Goal: Task Accomplishment & Management: Use online tool/utility

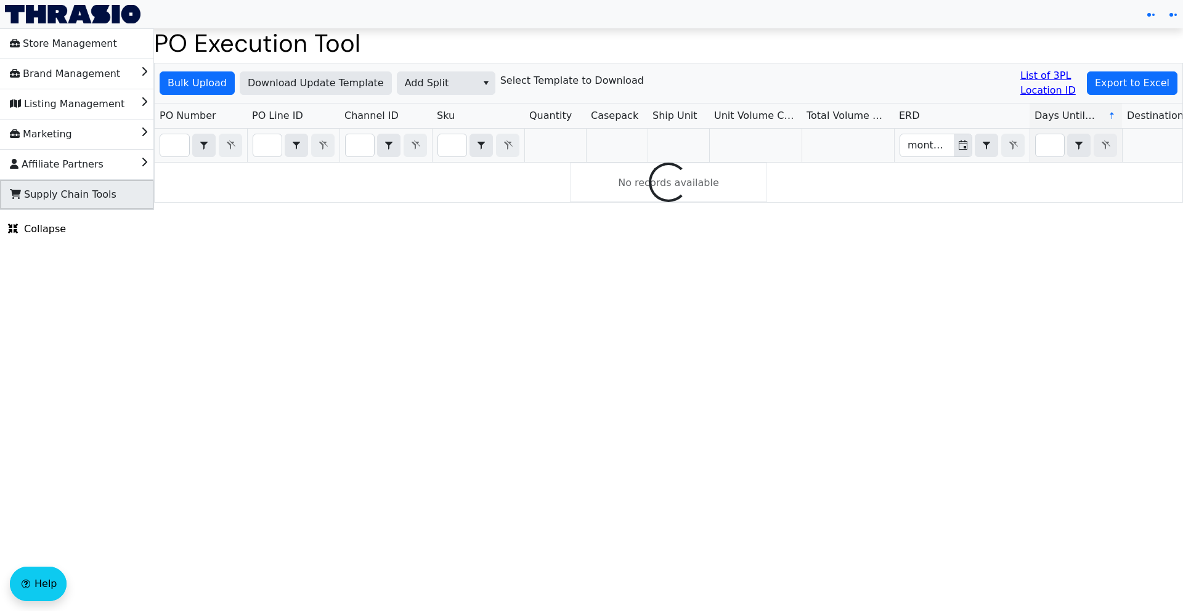
click at [101, 198] on span "Supply Chain Tools" at bounding box center [63, 195] width 107 height 20
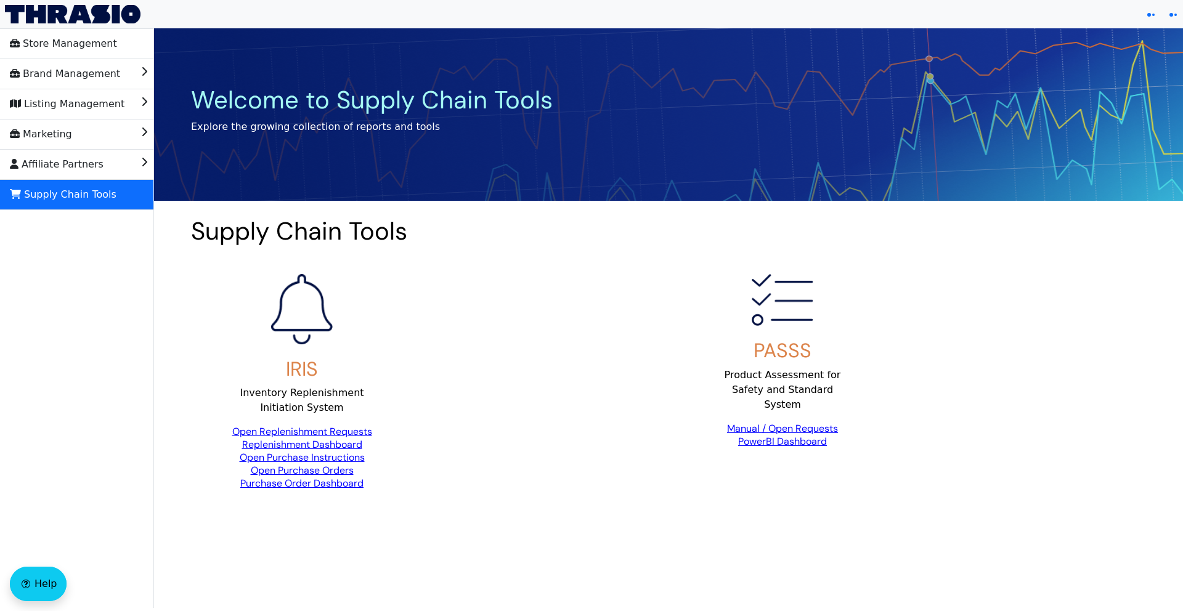
click at [274, 434] on link "Open Replenishment Requests" at bounding box center [302, 431] width 140 height 13
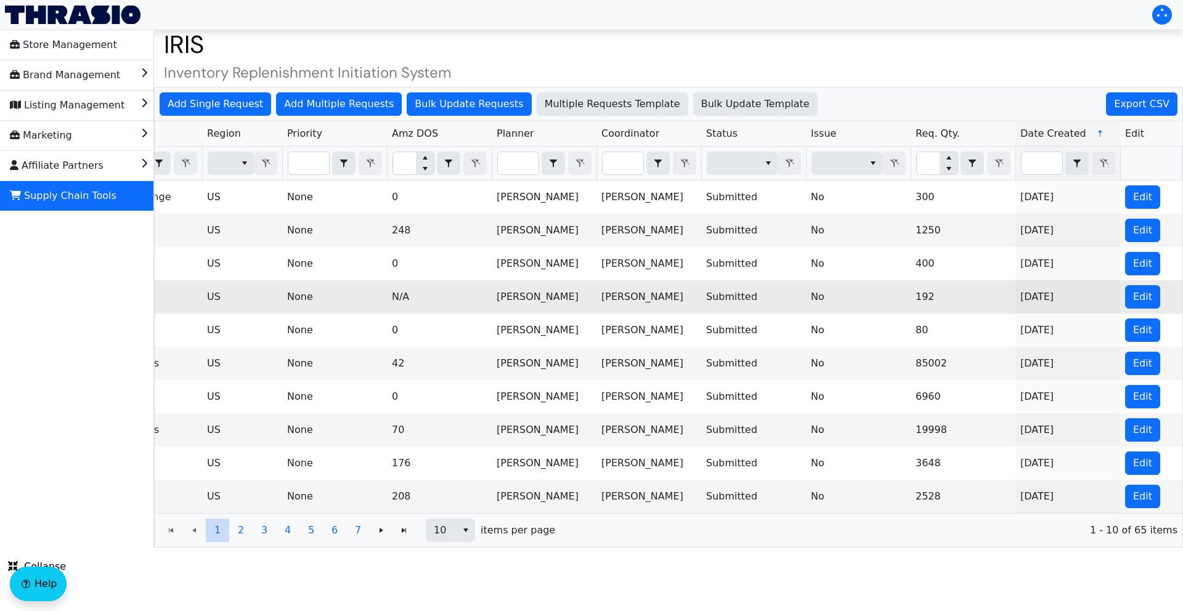
scroll to position [0, 437]
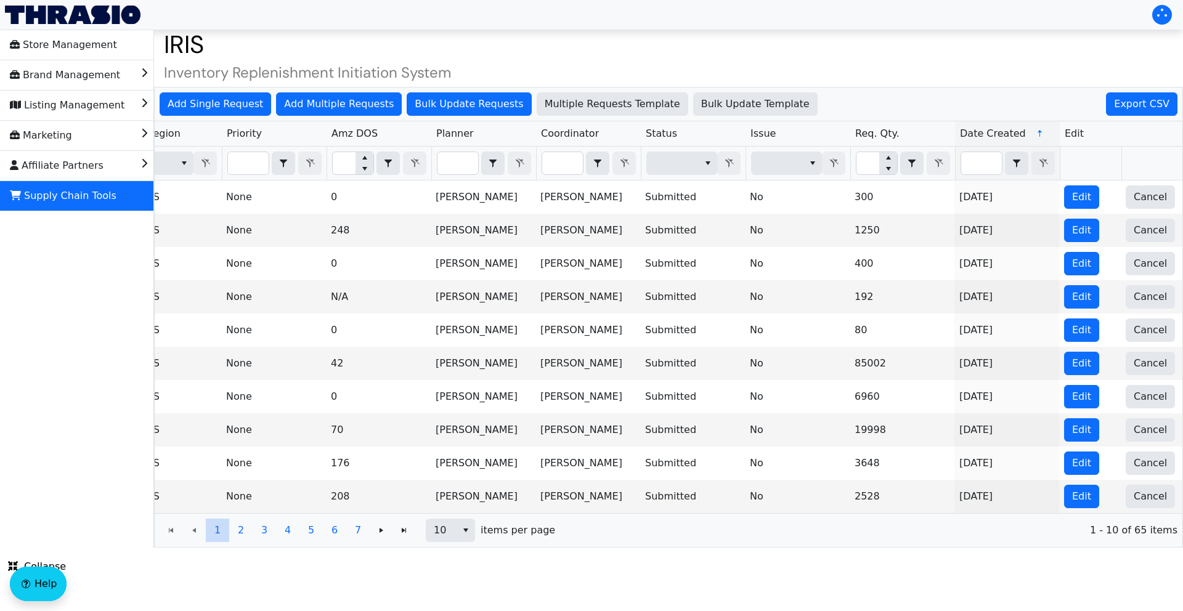
click at [1035, 134] on icon at bounding box center [1040, 134] width 10 height 10
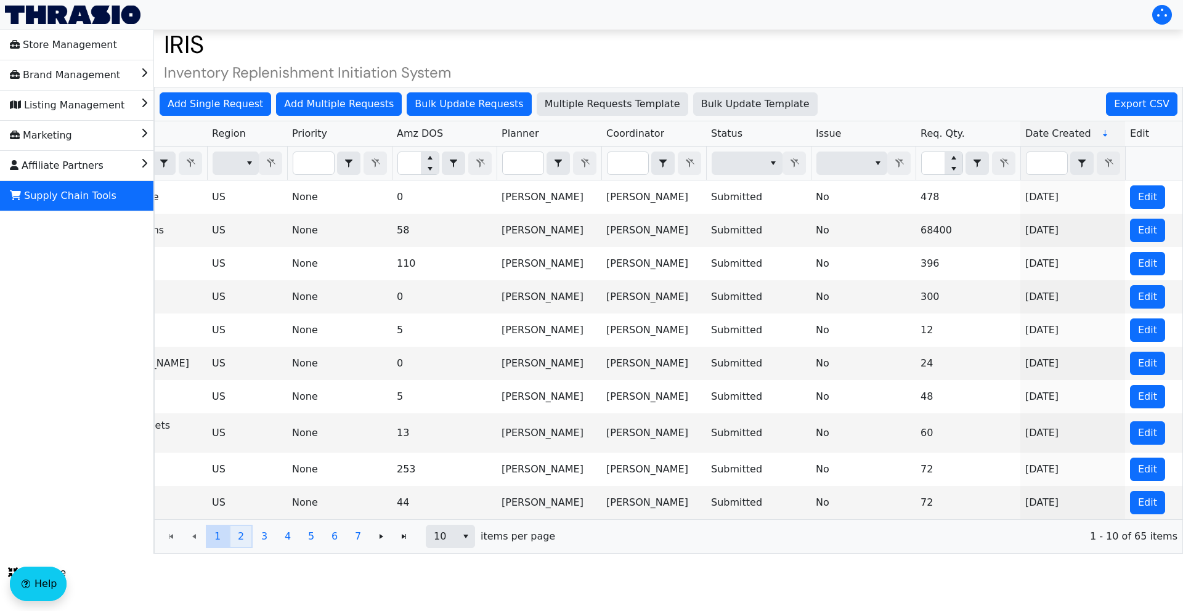
click at [242, 529] on span "2" at bounding box center [241, 536] width 6 height 15
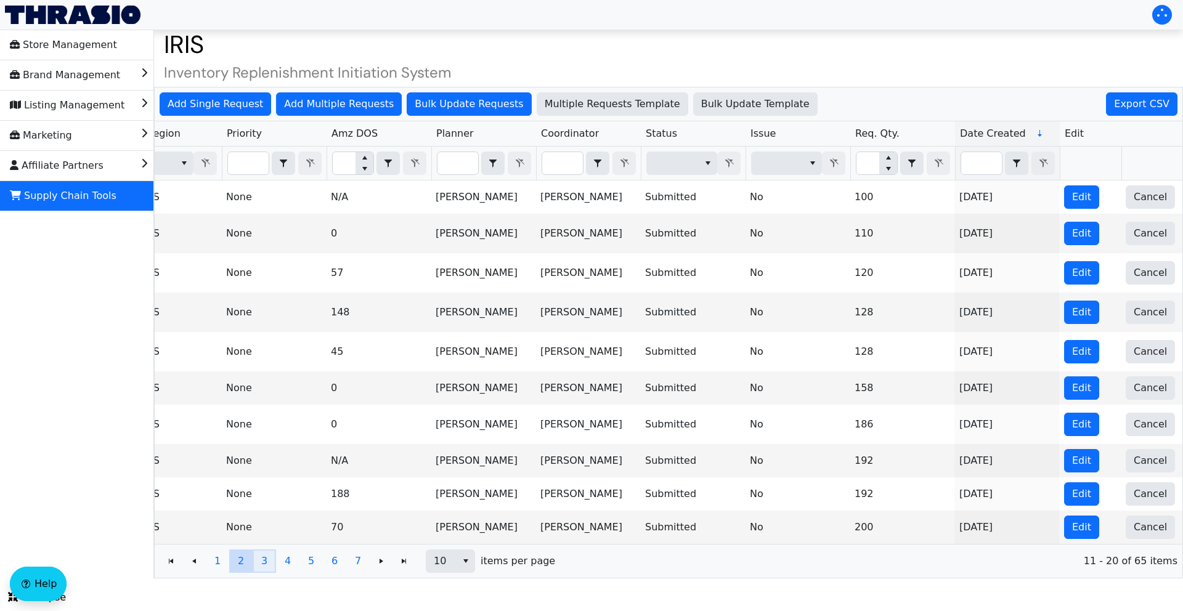
click at [264, 554] on span "3" at bounding box center [264, 561] width 6 height 15
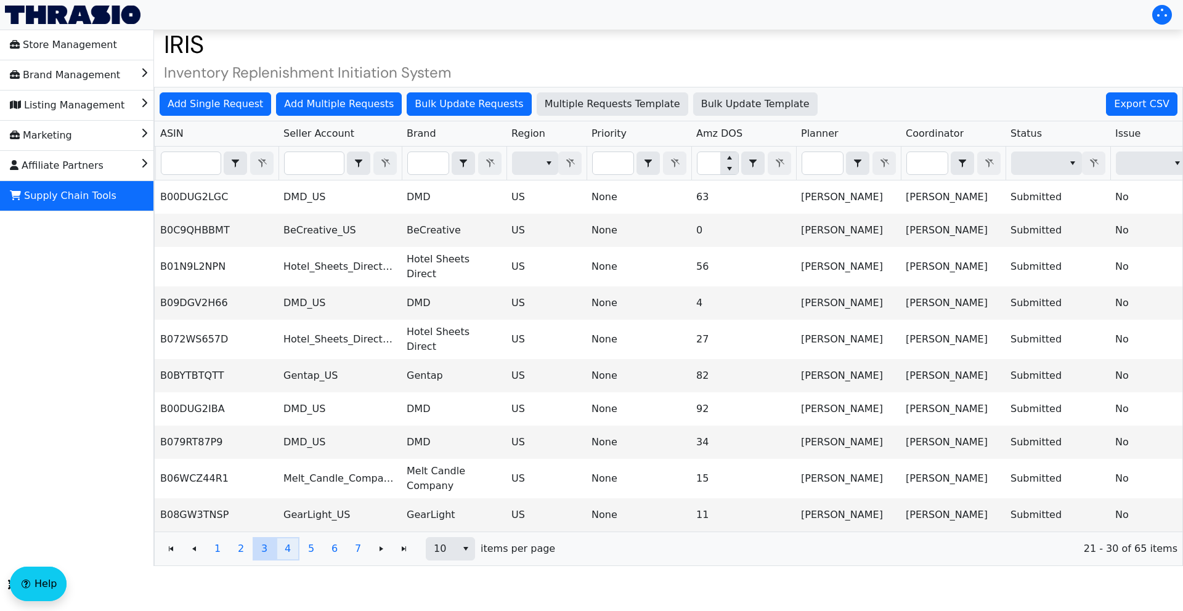
click at [285, 542] on span "4" at bounding box center [288, 549] width 6 height 15
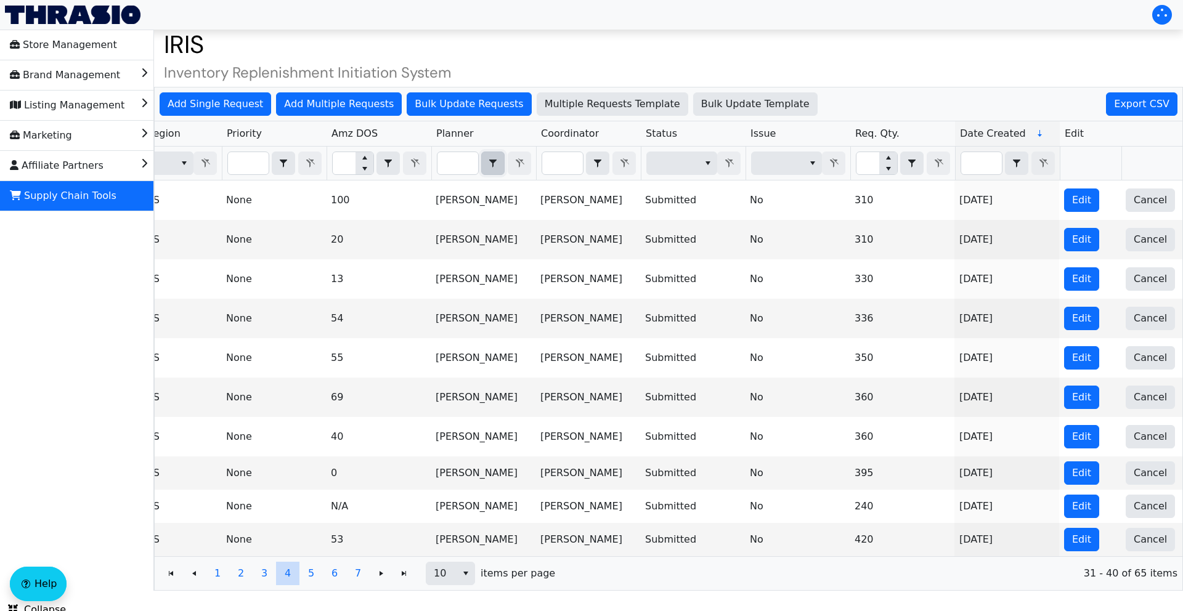
click at [493, 173] on button "select" at bounding box center [493, 163] width 22 height 22
click at [537, 204] on span "Does not contain" at bounding box center [534, 205] width 84 height 15
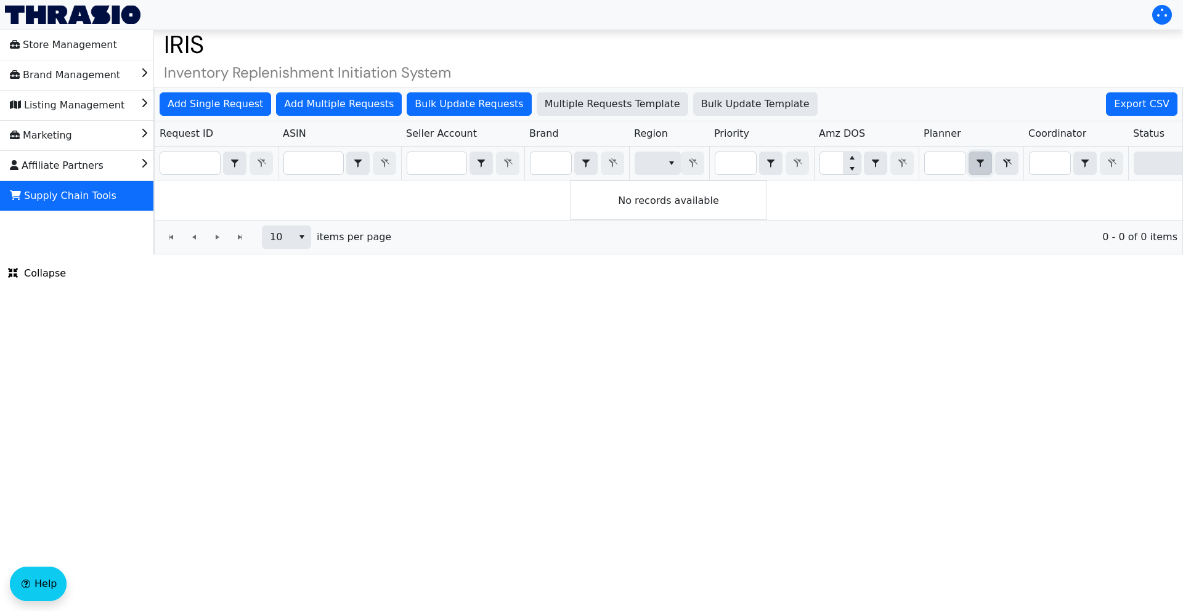
click at [978, 160] on icon "select" at bounding box center [980, 164] width 7 height 8
click at [953, 162] on input "Filter" at bounding box center [945, 163] width 41 height 22
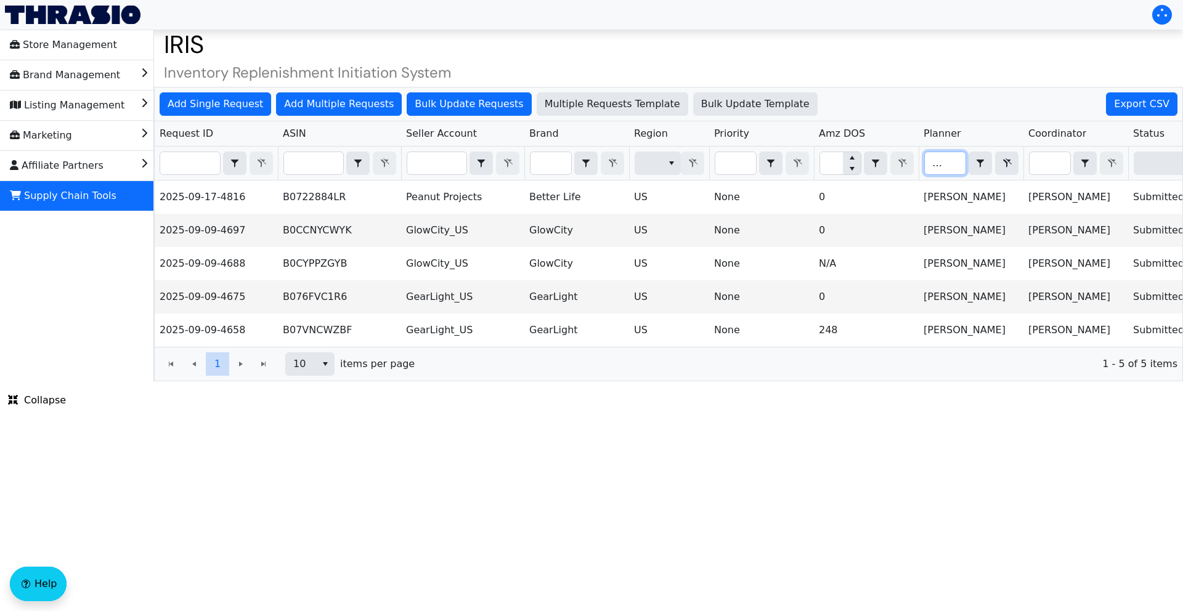
type input "[PERSON_NAME]"
